Goal: Find specific page/section: Find specific page/section

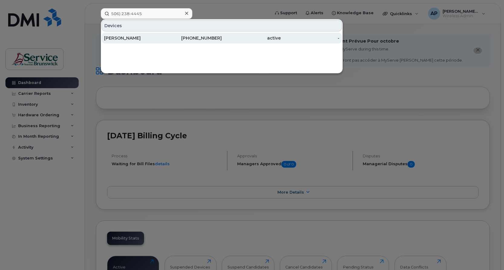
type input "506) 238-4445"
click at [196, 39] on div "[PHONE_NUMBER]" at bounding box center [192, 38] width 59 height 6
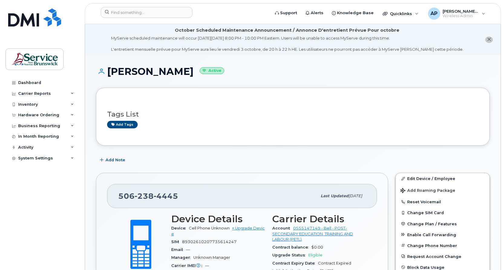
drag, startPoint x: 198, startPoint y: 156, endPoint x: 191, endPoint y: 155, distance: 7.1
click at [198, 156] on div "Add Note" at bounding box center [293, 160] width 394 height 11
click at [54, 179] on div "Dashboard Carrier Reports Monthly Billing Data Daily Data Pooling Data Behavior…" at bounding box center [42, 169] width 75 height 184
click at [248, 75] on h1 "Lori Leach Active" at bounding box center [293, 71] width 394 height 11
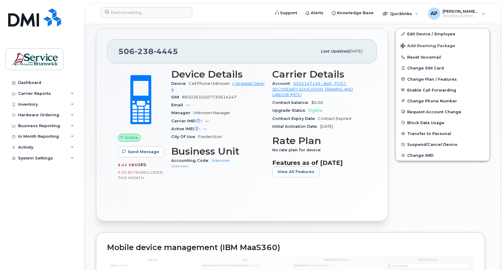
scroll to position [151, 0]
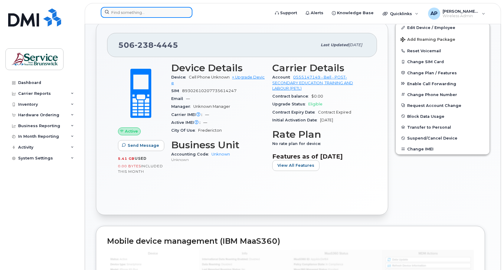
click at [147, 14] on input at bounding box center [147, 12] width 92 height 11
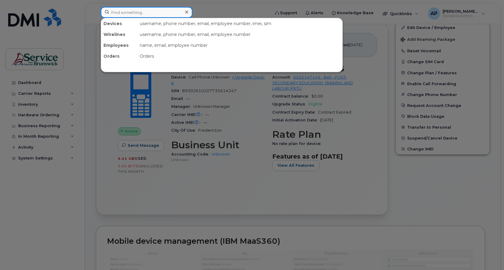
paste input "506-336-3921"
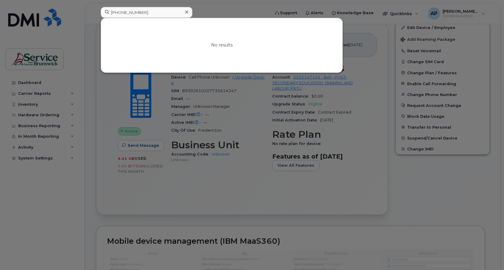
click at [67, 216] on div at bounding box center [252, 135] width 504 height 270
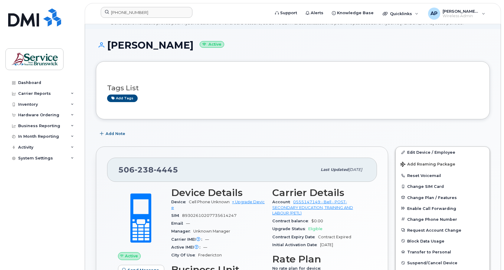
scroll to position [0, 0]
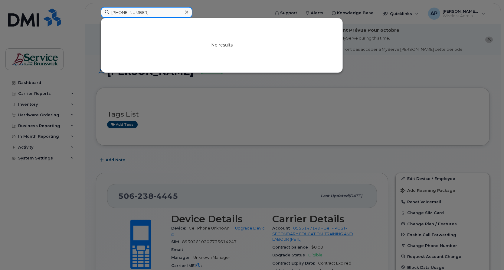
drag, startPoint x: 148, startPoint y: 13, endPoint x: 83, endPoint y: 16, distance: 64.8
click at [96, 16] on div "506-336-3921 No results" at bounding box center [183, 13] width 175 height 13
paste input "2596429"
type input "5062596429"
click at [226, 108] on div at bounding box center [252, 135] width 504 height 270
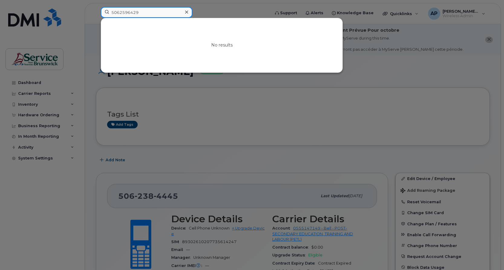
drag, startPoint x: 148, startPoint y: 11, endPoint x: 70, endPoint y: 9, distance: 78.1
click at [96, 9] on div "5062596429 No results" at bounding box center [183, 13] width 175 height 13
click at [297, 116] on div at bounding box center [252, 135] width 504 height 270
